Goal: Information Seeking & Learning: Find contact information

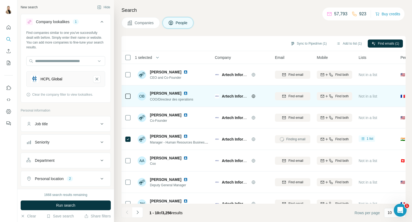
scroll to position [56, 0]
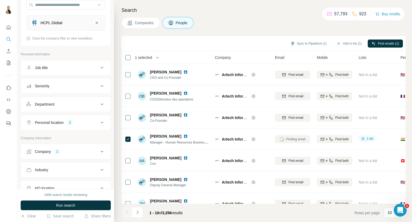
click at [142, 24] on span "Companies" at bounding box center [145, 22] width 20 height 5
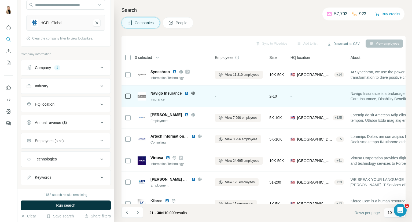
scroll to position [78, 0]
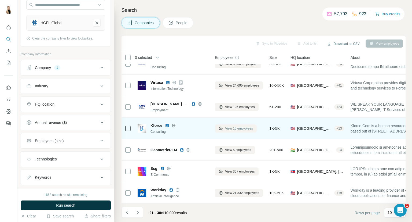
click at [232, 126] on span "View 16 employees" at bounding box center [239, 128] width 28 height 5
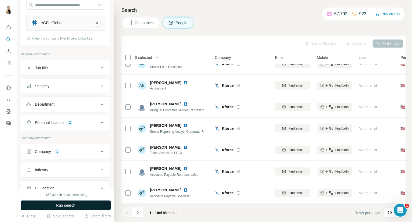
click at [82, 205] on button "Run search" at bounding box center [66, 205] width 90 height 10
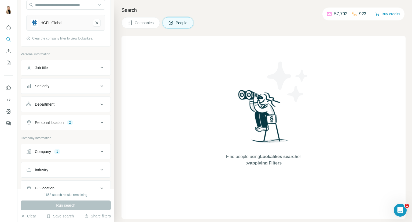
click at [152, 21] on span "Companies" at bounding box center [145, 22] width 20 height 5
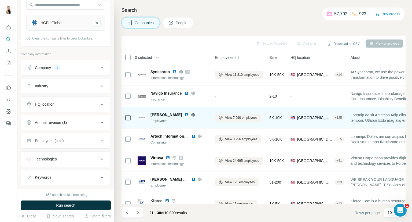
scroll to position [78, 0]
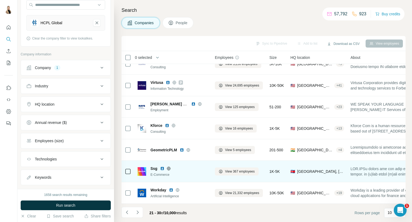
click at [162, 166] on img at bounding box center [162, 168] width 4 height 4
click at [231, 169] on span "View 367 employees" at bounding box center [240, 171] width 30 height 5
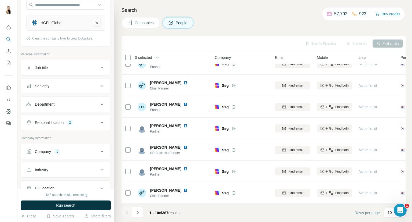
click at [69, 204] on span "Run search" at bounding box center [65, 204] width 19 height 5
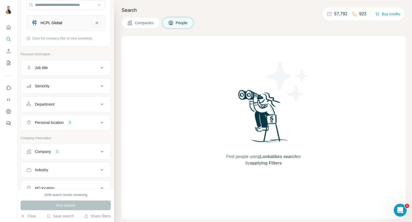
click at [143, 19] on button "Companies" at bounding box center [140, 22] width 38 height 11
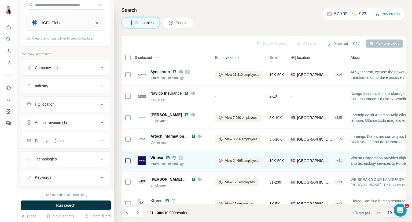
scroll to position [78, 0]
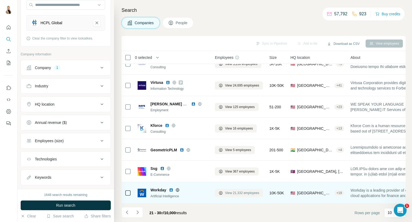
click at [225, 192] on button "View 21,332 employees" at bounding box center [239, 193] width 48 height 8
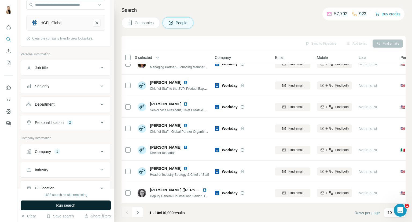
click at [72, 204] on span "Run search" at bounding box center [65, 204] width 19 height 5
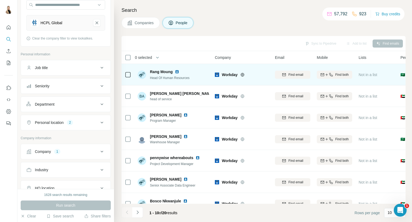
click at [176, 71] on img at bounding box center [177, 71] width 4 height 4
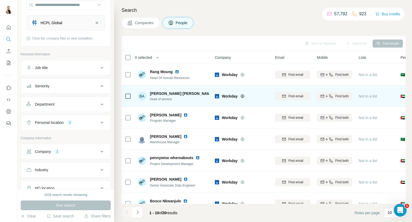
click at [216, 93] on img at bounding box center [217, 93] width 2 height 4
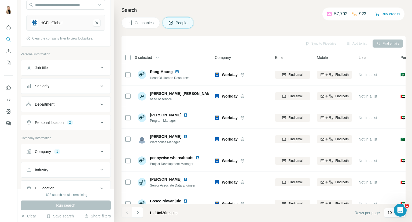
click at [135, 22] on span "Companies" at bounding box center [145, 22] width 20 height 5
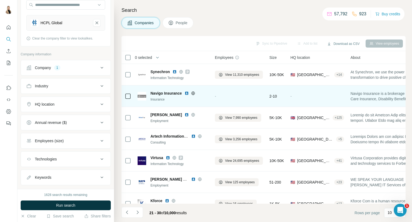
scroll to position [78, 0]
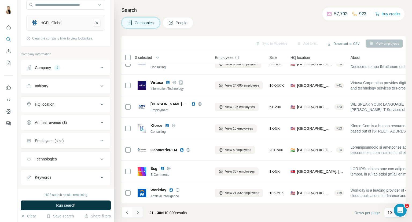
click at [137, 211] on icon "Navigate to next page" at bounding box center [138, 211] width 2 height 3
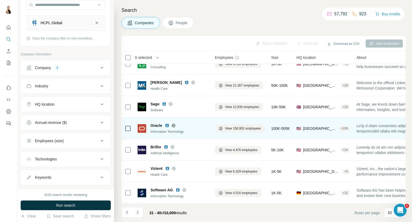
scroll to position [0, 0]
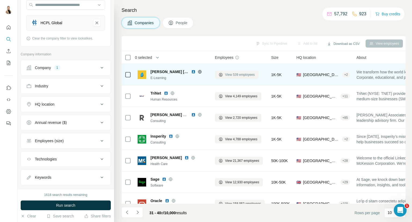
click at [238, 76] on span "View 539 employees" at bounding box center [240, 74] width 30 height 5
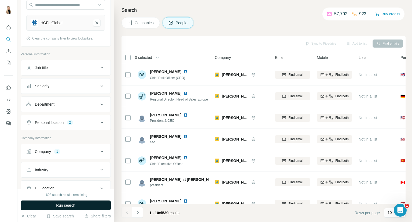
click at [73, 206] on span "Run search" at bounding box center [65, 204] width 19 height 5
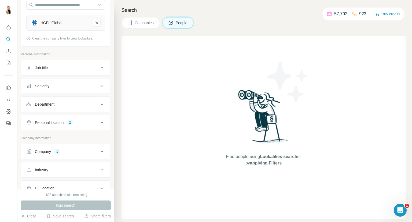
click at [149, 19] on button "Companies" at bounding box center [140, 22] width 38 height 11
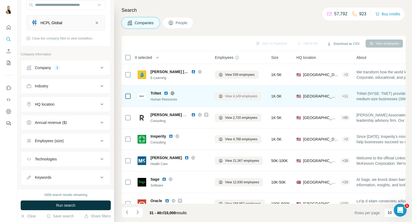
click at [244, 98] on span "View 4,149 employees" at bounding box center [241, 96] width 32 height 5
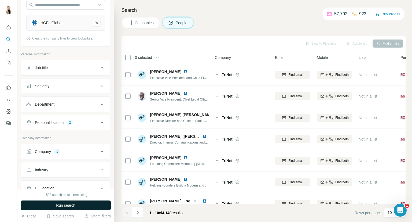
click at [74, 204] on span "Run search" at bounding box center [65, 204] width 19 height 5
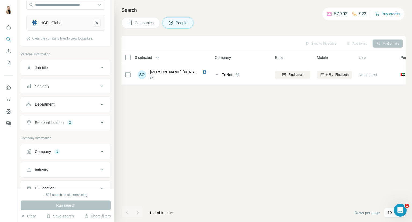
click at [148, 25] on span "Companies" at bounding box center [145, 22] width 20 height 5
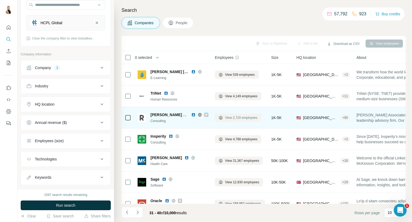
click at [247, 119] on span "View 2,720 employees" at bounding box center [241, 117] width 32 height 5
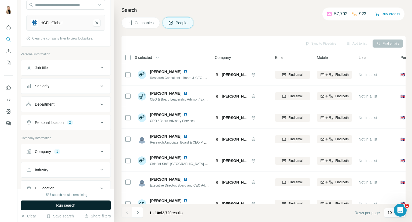
click at [82, 202] on button "Run search" at bounding box center [66, 205] width 90 height 10
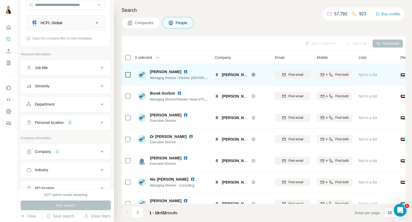
click at [183, 72] on img at bounding box center [185, 71] width 4 height 4
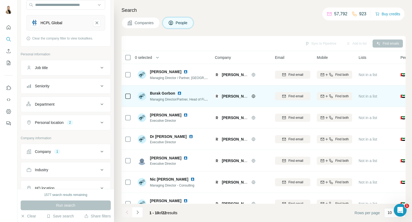
click at [179, 93] on img at bounding box center [179, 93] width 4 height 4
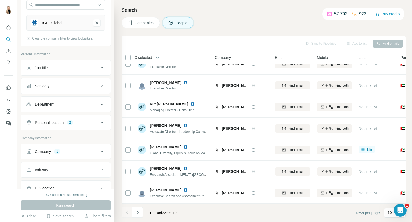
scroll to position [78, 0]
click at [141, 211] on button "Navigate to next page" at bounding box center [137, 212] width 11 height 11
click at [140, 212] on button "Navigate to next page" at bounding box center [137, 212] width 11 height 11
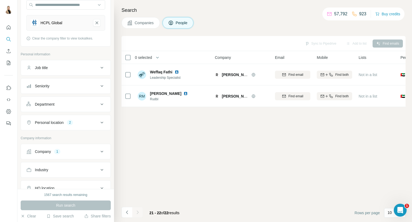
scroll to position [0, 0]
click at [149, 26] on button "Companies" at bounding box center [140, 22] width 38 height 11
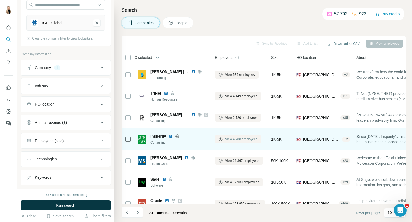
click at [232, 139] on span "View 4,788 employees" at bounding box center [241, 139] width 32 height 5
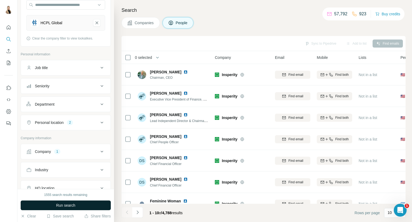
click at [69, 203] on span "Run search" at bounding box center [65, 204] width 19 height 5
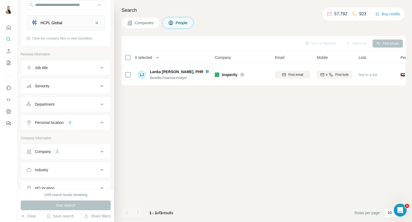
click at [149, 25] on span "Companies" at bounding box center [145, 22] width 20 height 5
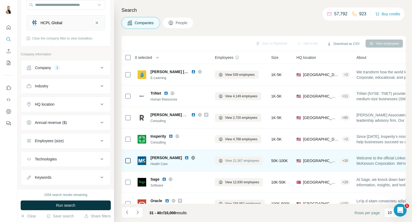
click at [246, 161] on span "View 21,367 employees" at bounding box center [242, 160] width 34 height 5
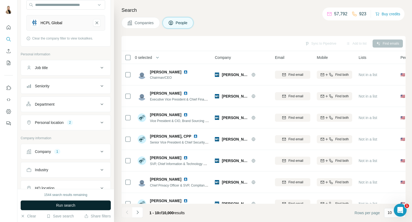
click at [70, 203] on span "Run search" at bounding box center [65, 204] width 19 height 5
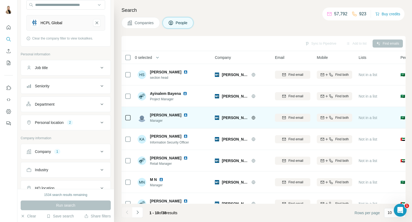
click at [183, 115] on img at bounding box center [185, 115] width 4 height 4
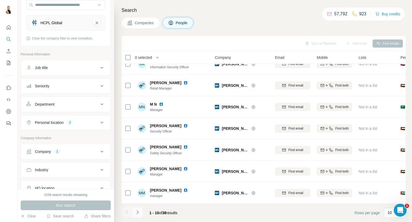
click at [140, 210] on icon "Navigate to next page" at bounding box center [137, 211] width 5 height 5
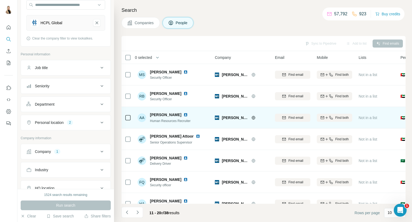
click at [183, 115] on img at bounding box center [185, 114] width 4 height 4
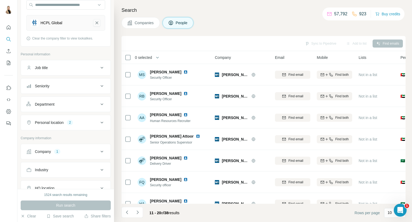
click at [94, 23] on icon "HCPL Global-remove-button" at bounding box center [96, 22] width 5 height 5
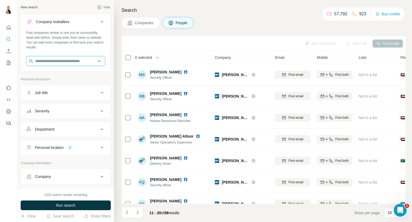
click at [55, 62] on input "text" at bounding box center [65, 61] width 79 height 10
type input "**********"
click at [77, 205] on button "Run search" at bounding box center [66, 205] width 90 height 10
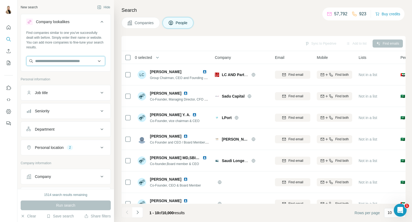
click at [75, 62] on input "text" at bounding box center [65, 61] width 79 height 10
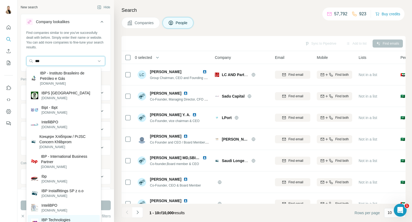
type input "***"
click at [54, 215] on div "IBP Technologies [DOMAIN_NAME]" at bounding box center [64, 222] width 72 height 14
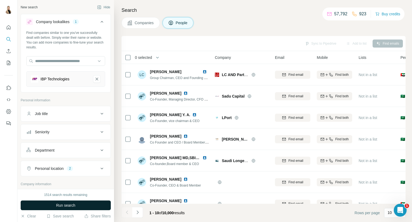
click at [65, 206] on span "Run search" at bounding box center [65, 204] width 19 height 5
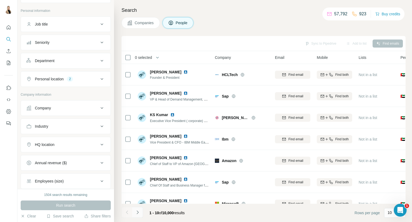
click at [139, 210] on icon "Navigate to next page" at bounding box center [137, 211] width 5 height 5
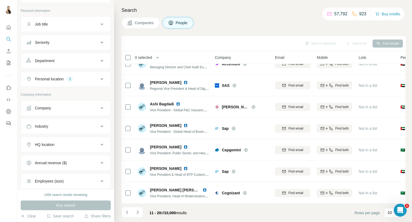
scroll to position [78, 0]
click at [139, 212] on icon "Navigate to next page" at bounding box center [137, 211] width 5 height 5
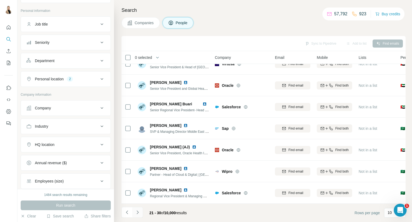
click at [142, 207] on button "Navigate to next page" at bounding box center [137, 212] width 11 height 11
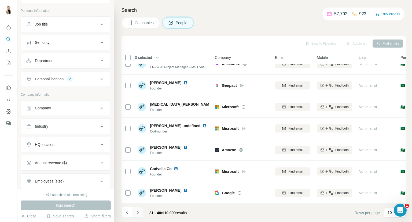
click at [138, 209] on button "Navigate to next page" at bounding box center [137, 212] width 11 height 11
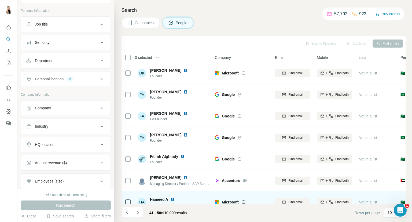
scroll to position [0, 0]
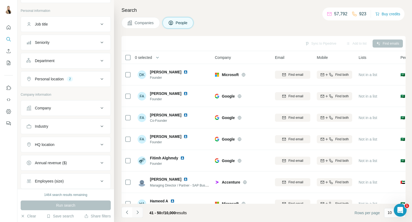
click at [141, 209] on button "Navigate to next page" at bounding box center [137, 212] width 11 height 11
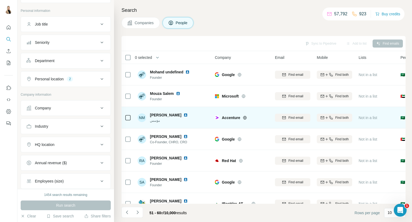
scroll to position [78, 0]
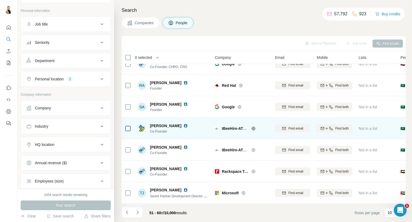
click at [185, 123] on img at bounding box center [185, 125] width 4 height 4
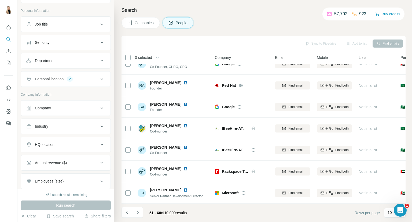
click at [143, 22] on span "Companies" at bounding box center [145, 22] width 20 height 5
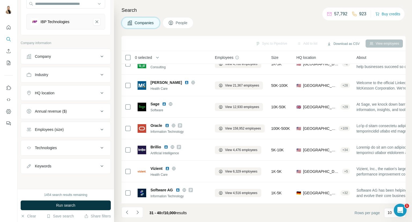
scroll to position [56, 0]
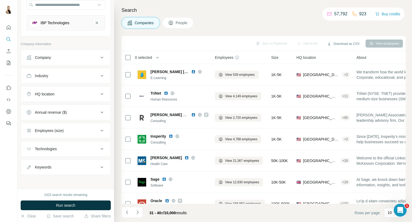
click at [186, 23] on span "People" at bounding box center [182, 22] width 12 height 5
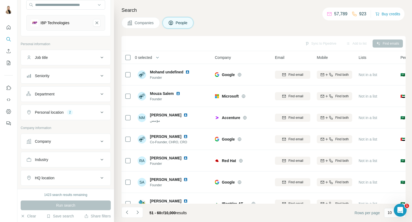
click at [148, 24] on span "Companies" at bounding box center [145, 22] width 20 height 5
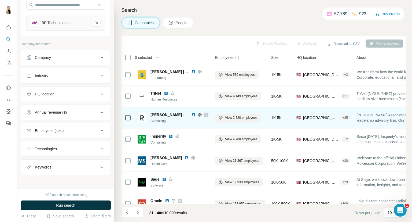
scroll to position [78, 0]
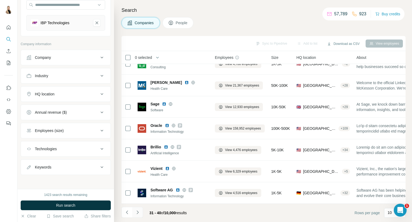
click at [137, 209] on icon "Navigate to next page" at bounding box center [137, 211] width 5 height 5
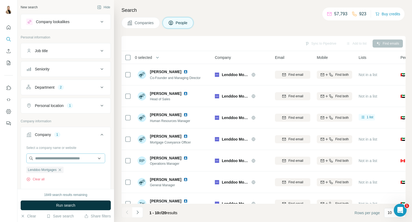
scroll to position [89, 0]
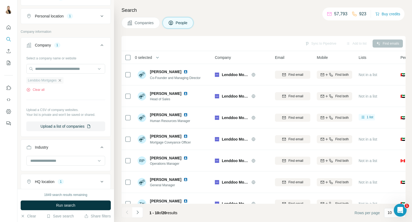
click at [62, 79] on icon "button" at bounding box center [60, 80] width 4 height 4
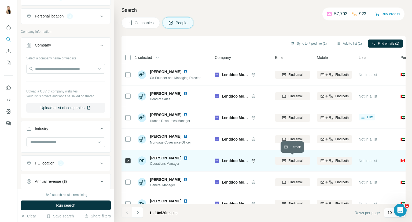
click at [301, 162] on span "Find email" at bounding box center [295, 160] width 15 height 5
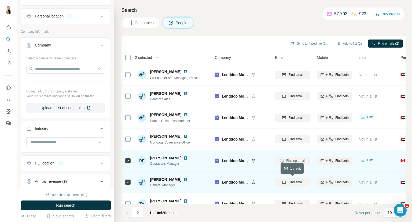
click at [297, 183] on span "Find email" at bounding box center [295, 181] width 15 height 5
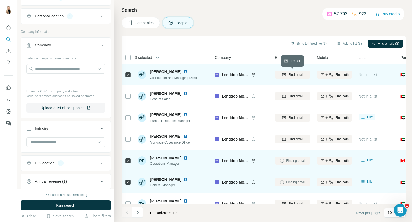
click at [298, 76] on span "Find email" at bounding box center [295, 74] width 15 height 5
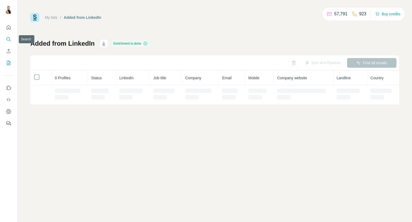
click at [9, 38] on icon "Search" at bounding box center [8, 38] width 5 height 5
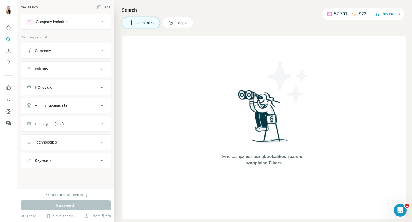
click at [71, 52] on div "Company" at bounding box center [62, 50] width 72 height 5
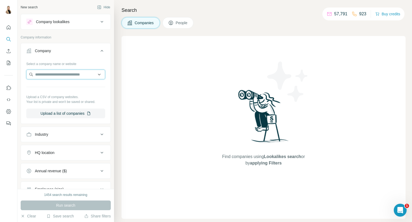
click at [74, 70] on input "text" at bounding box center [65, 74] width 79 height 10
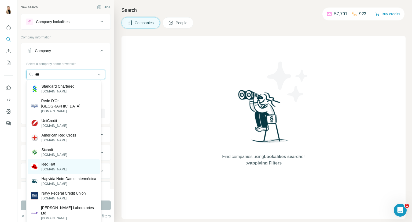
type input "***"
click at [48, 167] on p "redhat.com" at bounding box center [55, 169] width 26 height 5
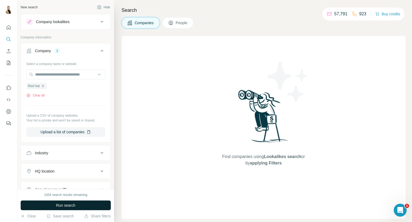
click at [62, 206] on span "Run search" at bounding box center [65, 204] width 19 height 5
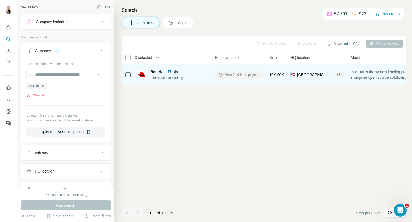
click at [246, 72] on span "View 24,044 employees" at bounding box center [242, 74] width 34 height 5
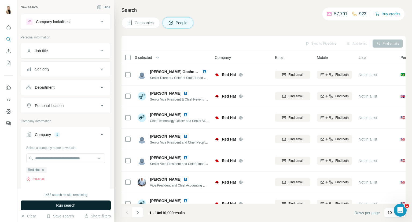
click at [73, 208] on button "Run search" at bounding box center [66, 205] width 90 height 10
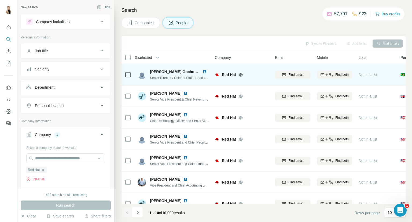
click at [204, 72] on img at bounding box center [204, 71] width 4 height 4
click at [292, 75] on span "Find email" at bounding box center [295, 74] width 15 height 5
click at [99, 105] on icon at bounding box center [102, 105] width 6 height 6
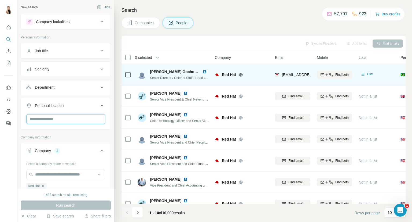
click at [59, 121] on input "text" at bounding box center [65, 119] width 79 height 10
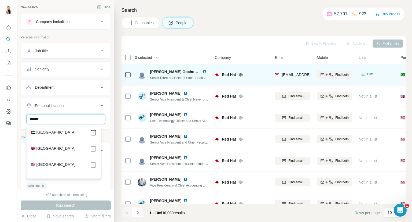
type input "******"
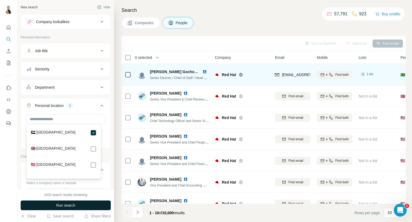
click at [53, 201] on button "Run search" at bounding box center [66, 205] width 90 height 10
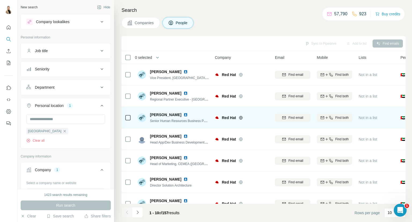
click at [187, 114] on img at bounding box center [185, 114] width 4 height 4
click at [290, 119] on span "Find email" at bounding box center [295, 117] width 15 height 5
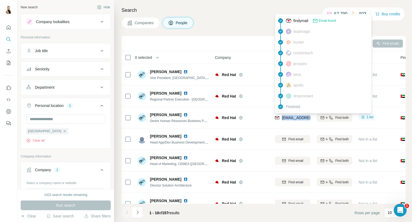
drag, startPoint x: 312, startPoint y: 117, endPoint x: 282, endPoint y: 117, distance: 30.0
click at [282, 117] on td "tpedersen@redhat.com" at bounding box center [293, 117] width 42 height 21
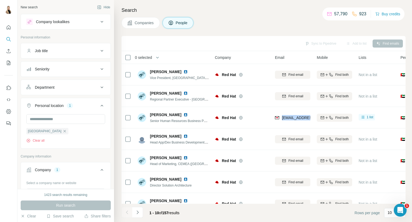
click at [289, 123] on div "tpedersen@redhat.com" at bounding box center [292, 117] width 35 height 15
click at [251, 43] on div "Sync to Pipedrive Add to list Find emails" at bounding box center [263, 43] width 279 height 9
click at [145, 16] on div "Search Companies People Sync to Pipedrive Add to list Find emails 0 selected Pe…" at bounding box center [263, 111] width 298 height 222
click at [145, 19] on button "Companies" at bounding box center [140, 22] width 38 height 11
